Goal: Task Accomplishment & Management: Manage account settings

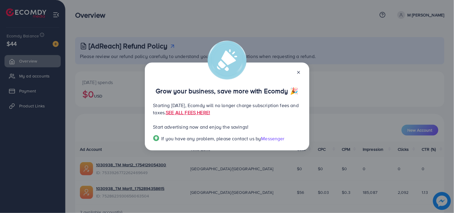
click at [298, 72] on line at bounding box center [298, 72] width 2 height 2
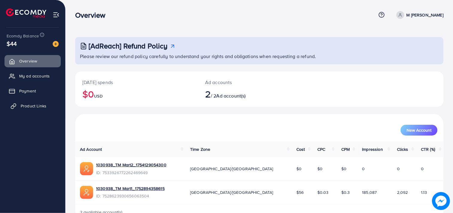
click at [42, 104] on span "Product Links" at bounding box center [34, 106] width 26 height 6
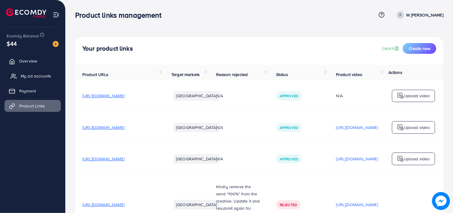
click at [38, 73] on span "My ad accounts" at bounding box center [36, 76] width 31 height 6
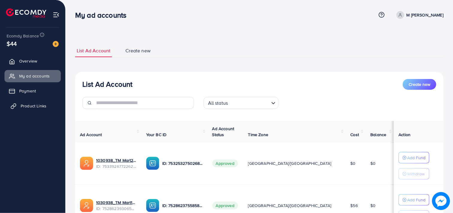
click at [41, 105] on span "Product Links" at bounding box center [34, 106] width 26 height 6
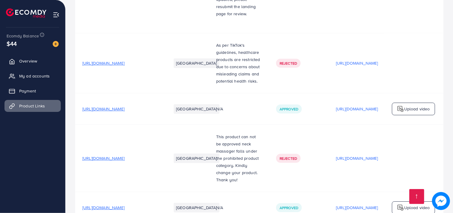
scroll to position [2504, 0]
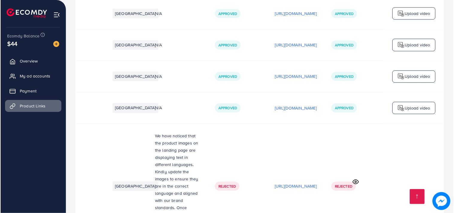
scroll to position [2267, 0]
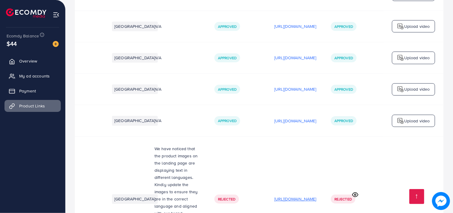
click at [295, 195] on p "[URL][DOMAIN_NAME]" at bounding box center [295, 198] width 42 height 7
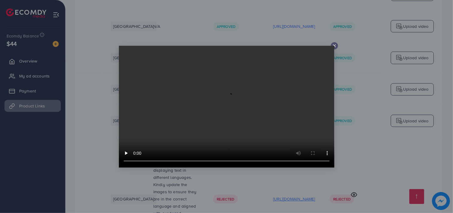
scroll to position [0, 106]
click at [334, 43] on icon at bounding box center [334, 45] width 5 height 5
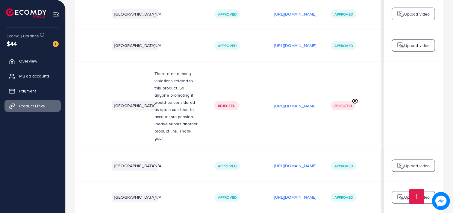
scroll to position [1941, 0]
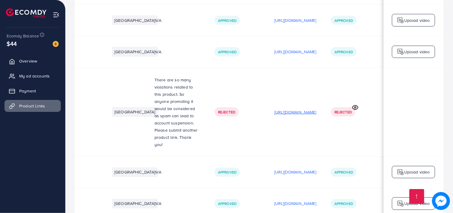
click at [291, 109] on p "[URL][DOMAIN_NAME]" at bounding box center [295, 112] width 42 height 7
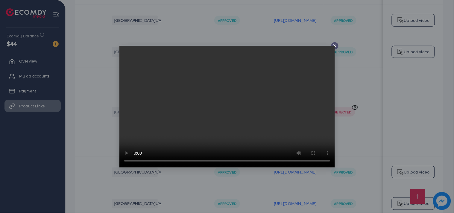
click at [335, 44] on icon at bounding box center [334, 45] width 5 height 5
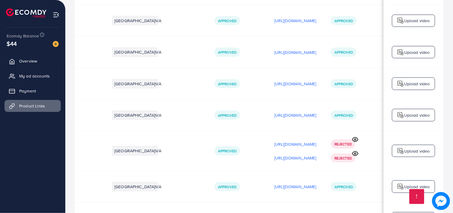
scroll to position [1773, 0]
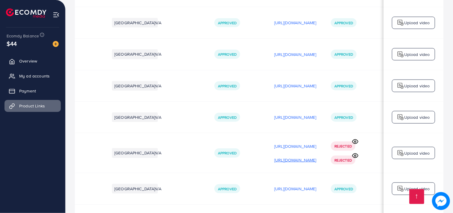
click at [289, 157] on p "[URL][DOMAIN_NAME]" at bounding box center [295, 160] width 42 height 7
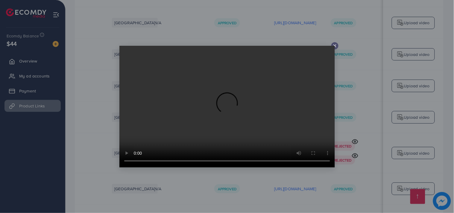
click at [333, 44] on icon at bounding box center [334, 45] width 5 height 5
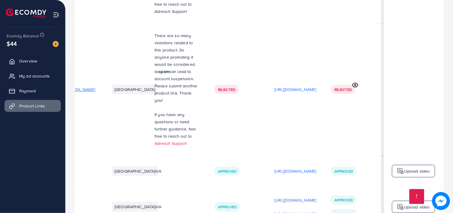
scroll to position [1513, 0]
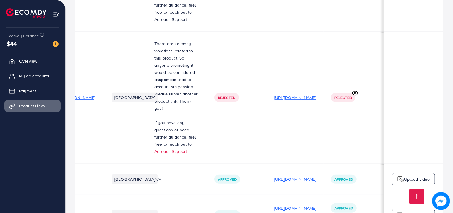
click at [288, 94] on p "[URL][DOMAIN_NAME]" at bounding box center [295, 97] width 42 height 7
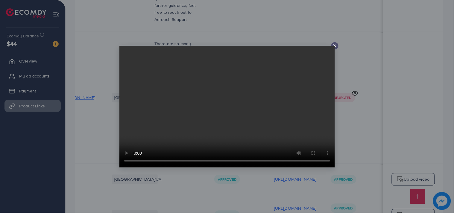
click at [335, 44] on icon at bounding box center [334, 45] width 5 height 5
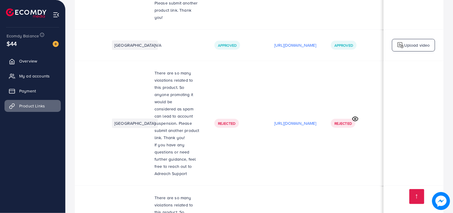
scroll to position [1356, 0]
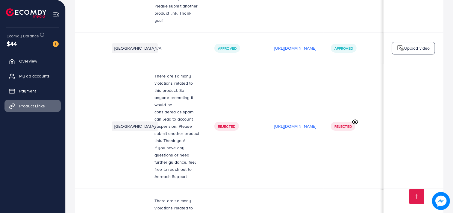
click at [292, 123] on p "[URL][DOMAIN_NAME]" at bounding box center [295, 126] width 42 height 7
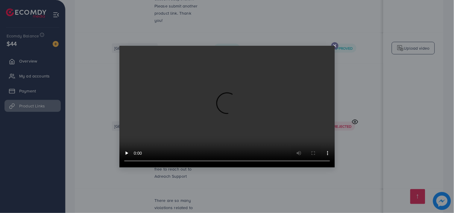
click at [335, 44] on icon at bounding box center [334, 45] width 5 height 5
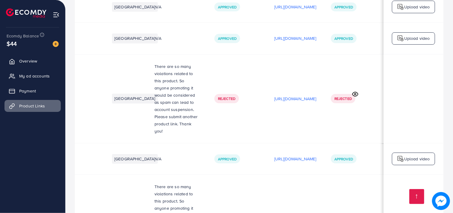
scroll to position [1245, 0]
click at [280, 95] on p "[URL][DOMAIN_NAME]" at bounding box center [295, 98] width 42 height 7
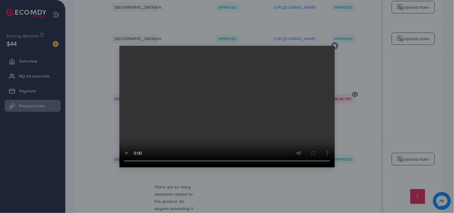
click at [334, 45] on line at bounding box center [335, 46] width 2 height 2
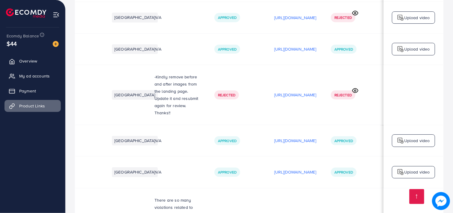
scroll to position [1110, 0]
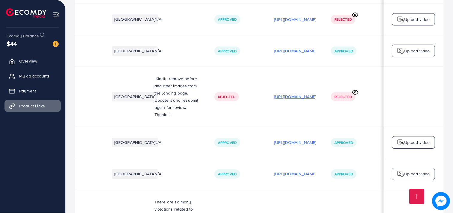
click at [286, 93] on p "[URL][DOMAIN_NAME]" at bounding box center [295, 96] width 42 height 7
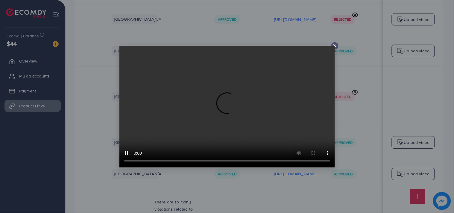
click at [334, 45] on line at bounding box center [335, 46] width 2 height 2
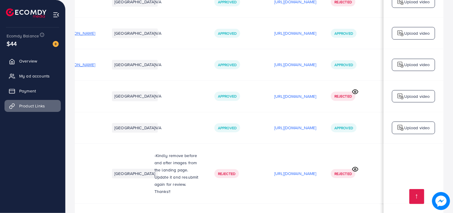
scroll to position [1032, 0]
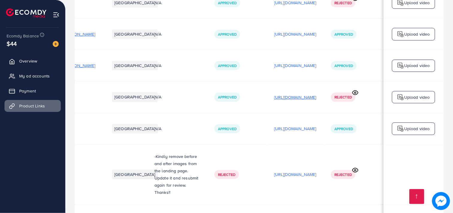
click at [288, 94] on p "[URL][DOMAIN_NAME]" at bounding box center [295, 97] width 42 height 7
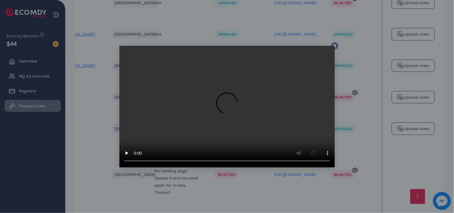
click at [335, 44] on icon at bounding box center [334, 45] width 5 height 5
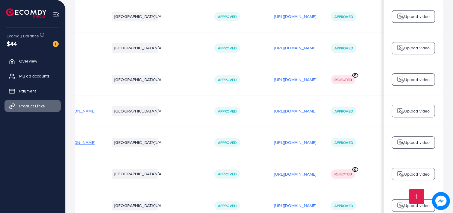
scroll to position [952, 0]
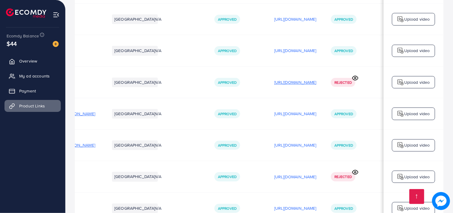
click at [292, 79] on p "[URL][DOMAIN_NAME]" at bounding box center [295, 82] width 42 height 7
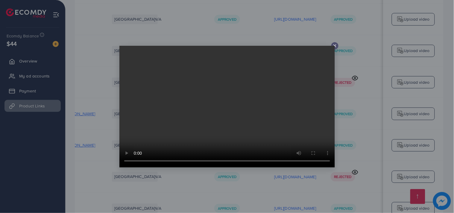
click at [335, 44] on icon at bounding box center [334, 45] width 5 height 5
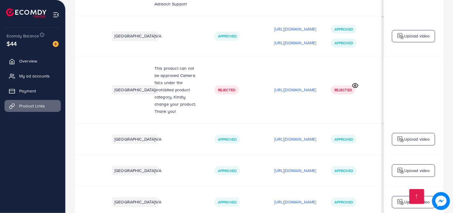
scroll to position [799, 0]
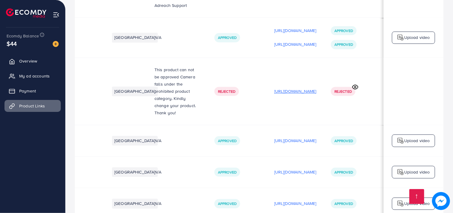
click at [286, 88] on p "[URL][DOMAIN_NAME]" at bounding box center [295, 91] width 42 height 7
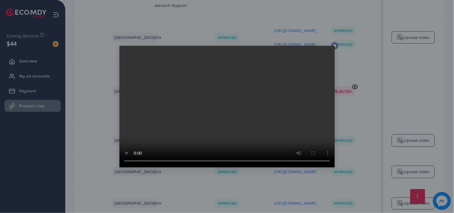
click at [336, 45] on icon at bounding box center [334, 45] width 5 height 5
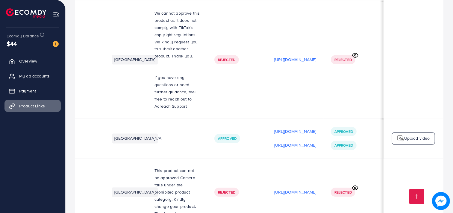
scroll to position [689, 0]
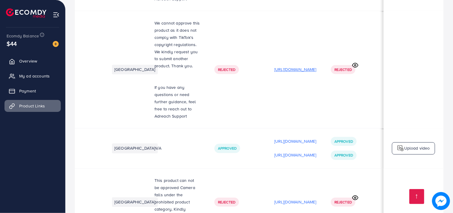
click at [293, 66] on p "[URL][DOMAIN_NAME]" at bounding box center [295, 69] width 42 height 7
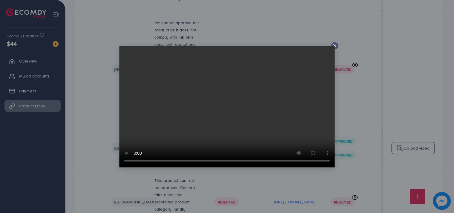
click at [334, 43] on div at bounding box center [334, 45] width 7 height 7
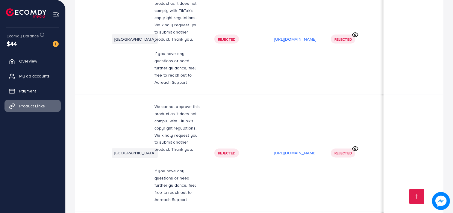
scroll to position [575, 0]
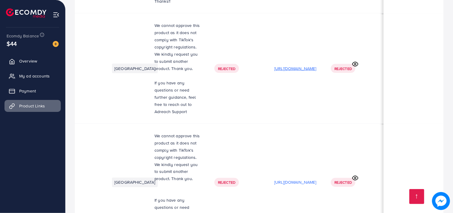
click at [287, 65] on p "[URL][DOMAIN_NAME]" at bounding box center [295, 68] width 42 height 7
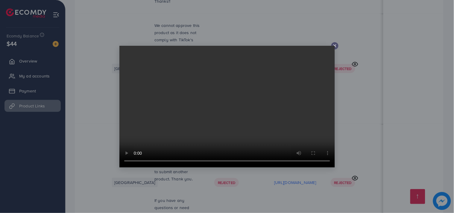
click at [336, 44] on icon at bounding box center [334, 45] width 5 height 5
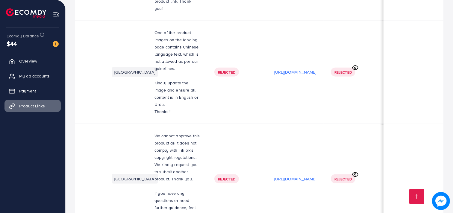
scroll to position [460, 0]
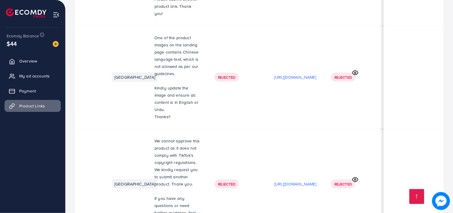
click at [288, 74] on p "[URL][DOMAIN_NAME]" at bounding box center [295, 77] width 42 height 7
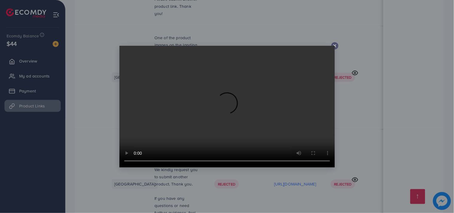
click at [334, 45] on line at bounding box center [335, 46] width 2 height 2
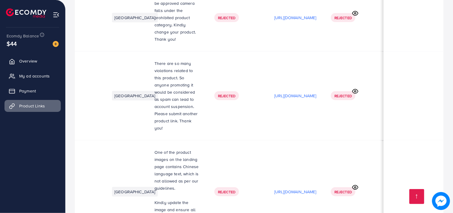
scroll to position [345, 0]
click at [282, 92] on p "[URL][DOMAIN_NAME]" at bounding box center [295, 95] width 42 height 7
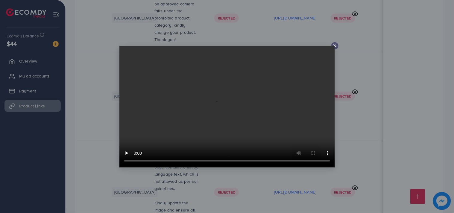
click at [217, 91] on video at bounding box center [226, 107] width 215 height 122
click at [334, 44] on icon at bounding box center [334, 45] width 5 height 5
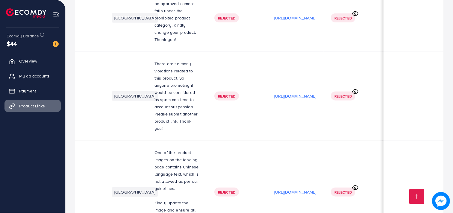
click at [287, 92] on p "[URL][DOMAIN_NAME]" at bounding box center [295, 95] width 42 height 7
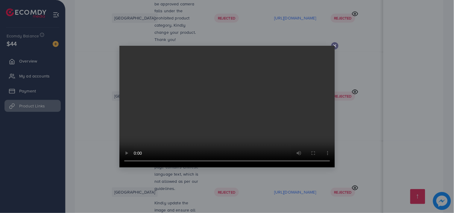
click at [333, 46] on video at bounding box center [226, 107] width 215 height 122
click at [334, 45] on icon at bounding box center [334, 45] width 5 height 5
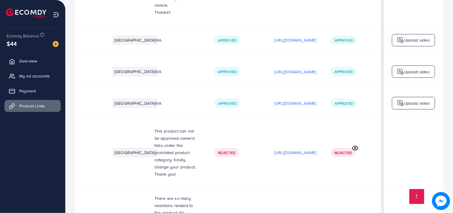
scroll to position [210, 0]
click at [276, 150] on p "[URL][DOMAIN_NAME]" at bounding box center [295, 153] width 42 height 7
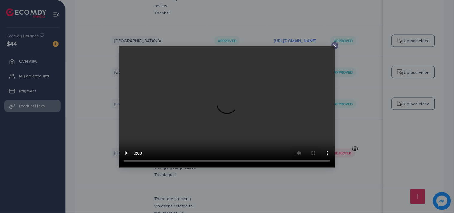
click at [334, 45] on icon at bounding box center [334, 45] width 5 height 5
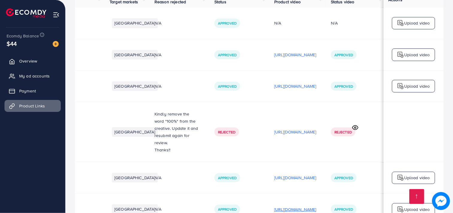
scroll to position [68, 0]
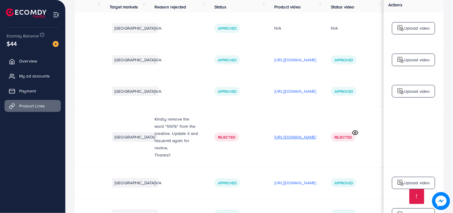
click at [274, 133] on p "[URL][DOMAIN_NAME]" at bounding box center [295, 136] width 42 height 7
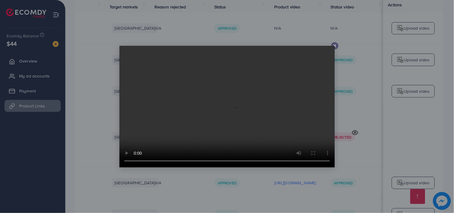
click at [335, 45] on icon at bounding box center [334, 45] width 5 height 5
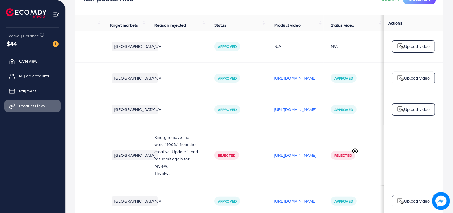
scroll to position [0, 0]
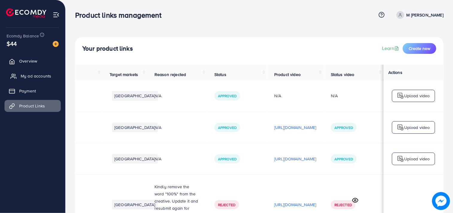
click at [37, 77] on span "My ad accounts" at bounding box center [36, 76] width 31 height 6
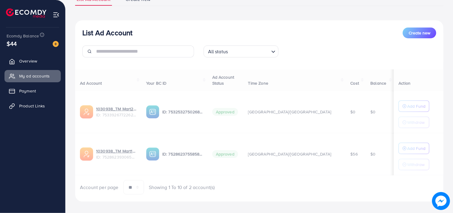
scroll to position [57, 0]
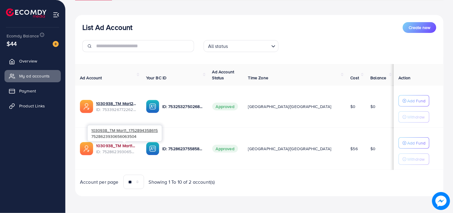
click at [122, 145] on link "1030938_TM Mart1_1752894358615" at bounding box center [116, 146] width 40 height 6
